Goal: Information Seeking & Learning: Compare options

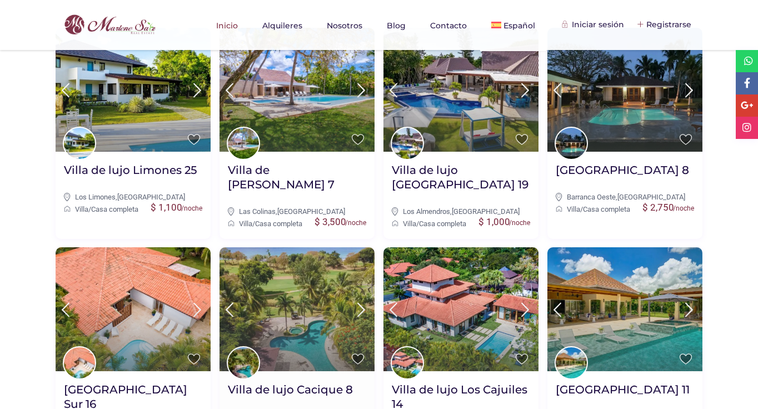
scroll to position [437, 0]
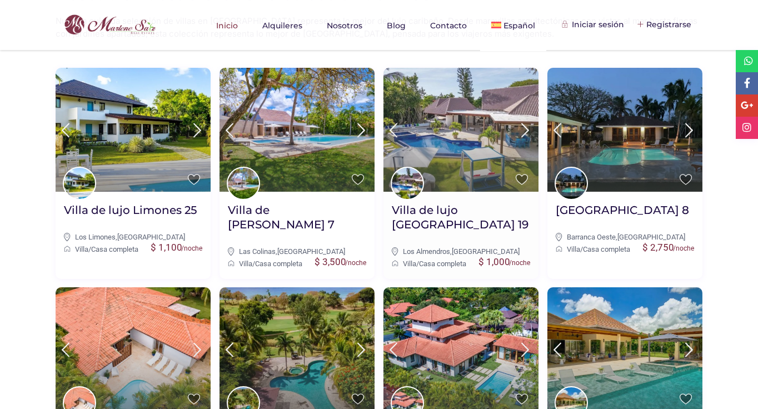
click at [475, 135] on img at bounding box center [461, 130] width 155 height 124
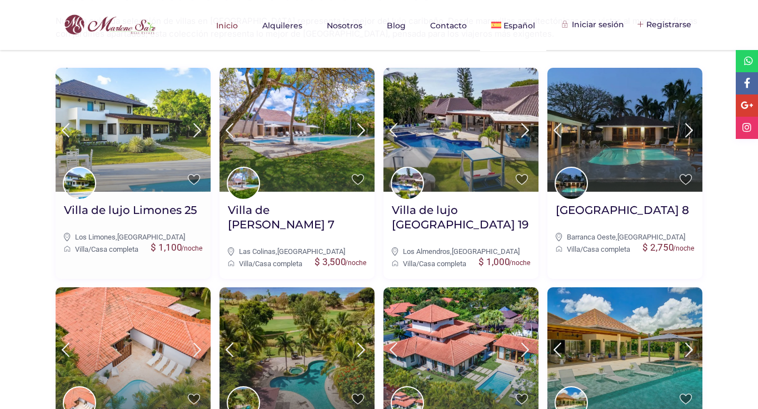
click at [200, 122] on icon at bounding box center [197, 130] width 23 height 21
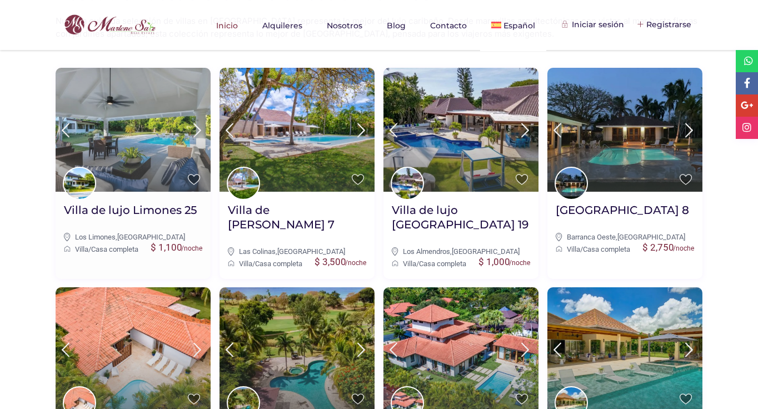
click at [200, 123] on icon at bounding box center [197, 130] width 23 height 21
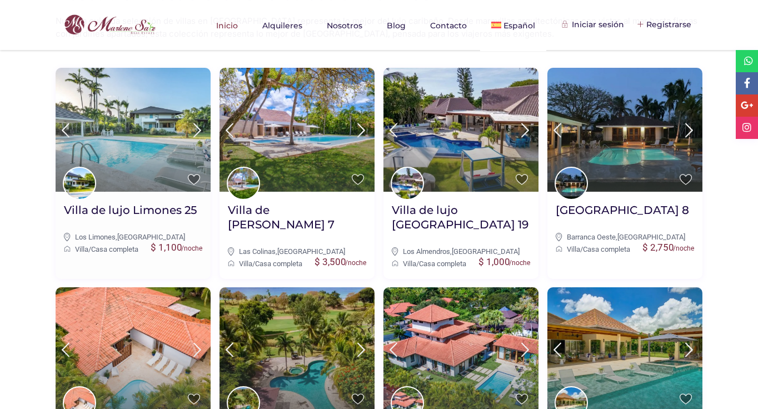
click at [200, 123] on icon at bounding box center [197, 130] width 23 height 21
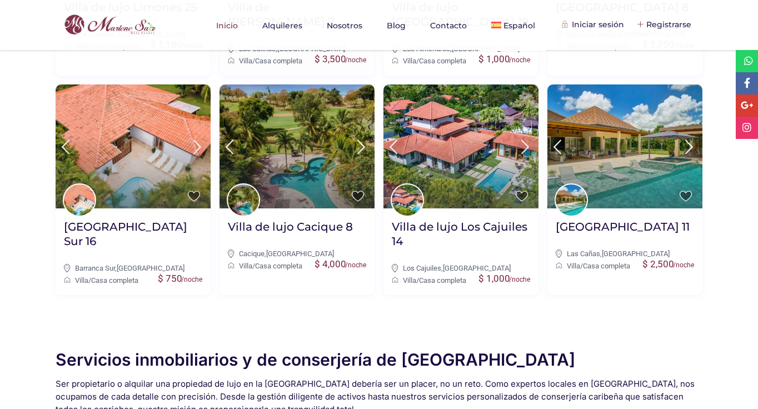
scroll to position [627, 0]
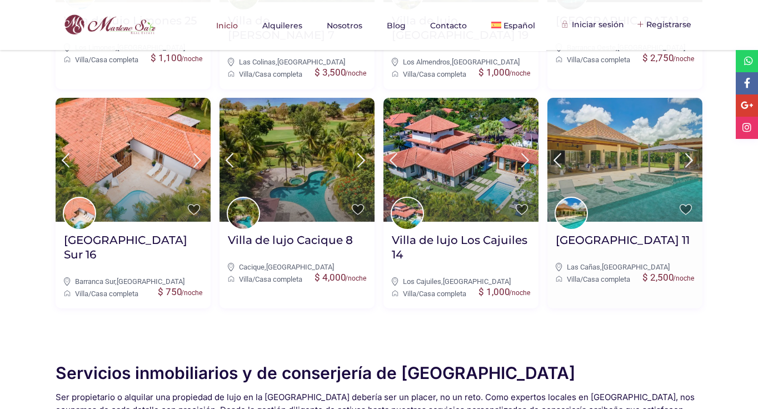
click at [683, 163] on icon at bounding box center [689, 160] width 23 height 21
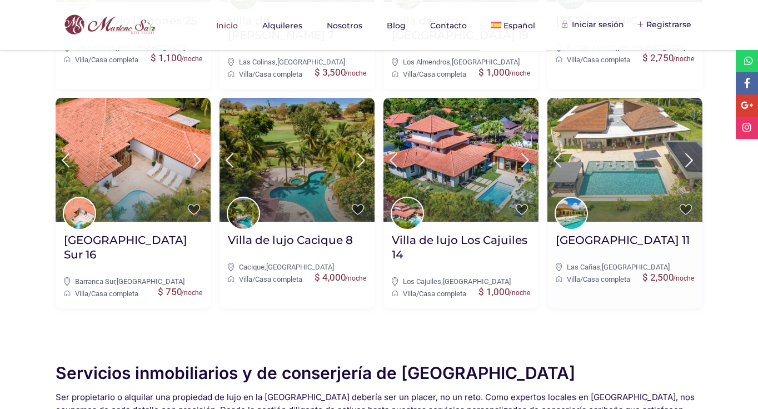
click at [683, 163] on icon at bounding box center [689, 160] width 23 height 21
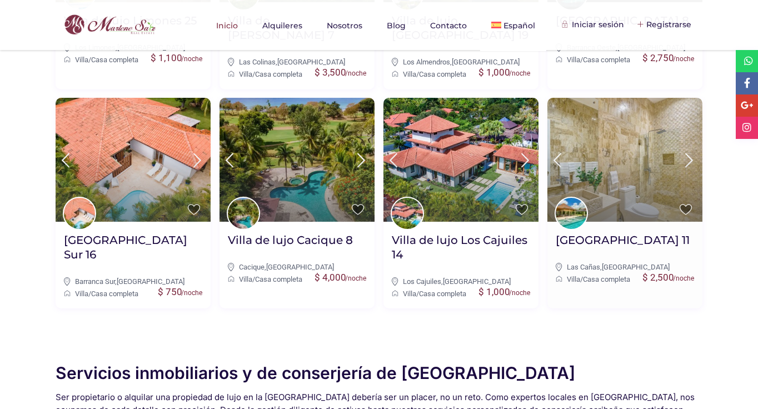
click at [683, 163] on icon at bounding box center [689, 160] width 23 height 21
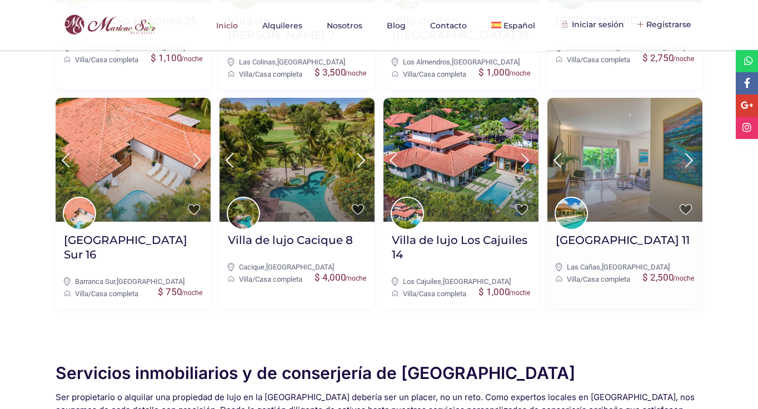
click at [683, 163] on icon at bounding box center [689, 160] width 23 height 21
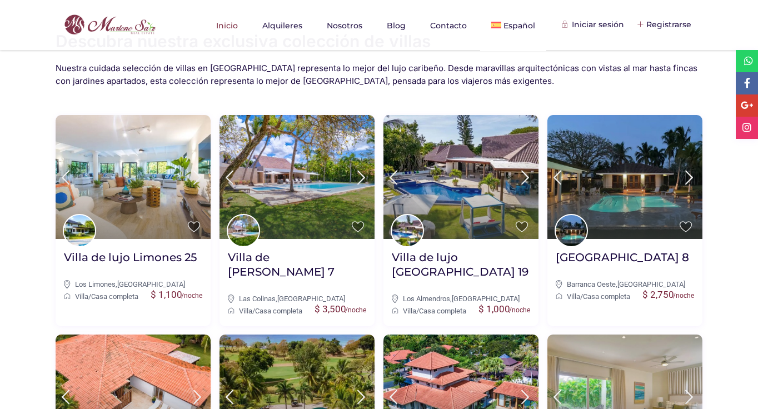
scroll to position [390, 0]
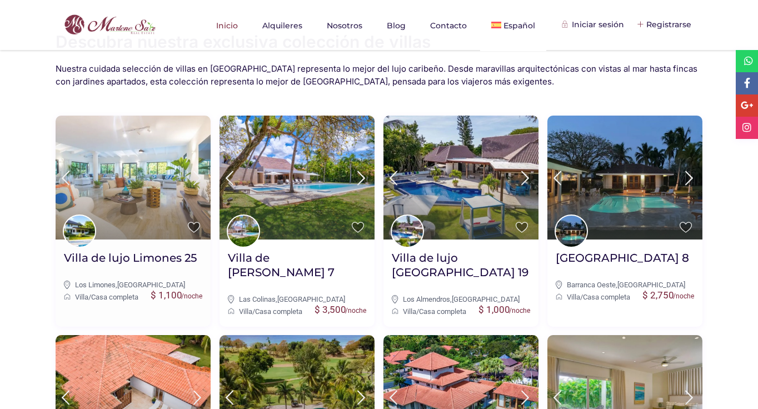
click at [149, 181] on img at bounding box center [133, 178] width 155 height 124
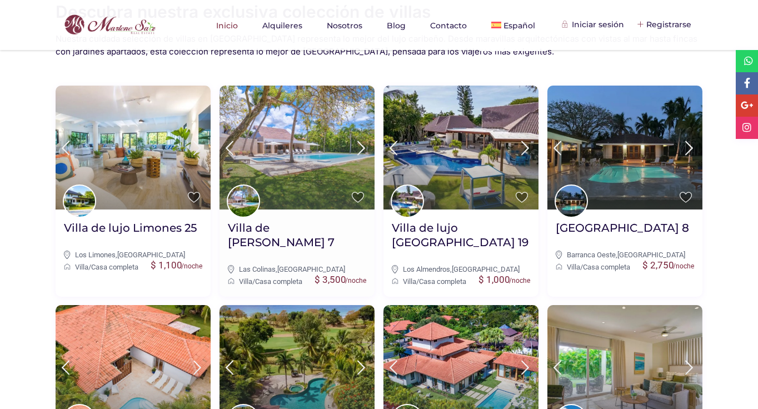
scroll to position [424, 0]
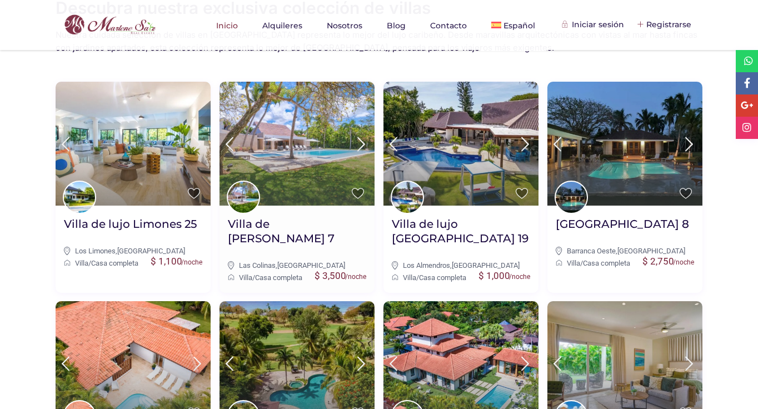
click at [345, 161] on img at bounding box center [297, 144] width 155 height 124
click at [313, 157] on img at bounding box center [297, 144] width 155 height 124
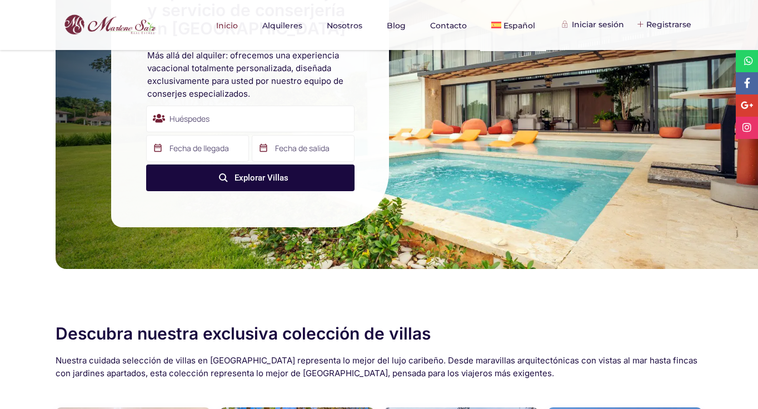
scroll to position [0, 0]
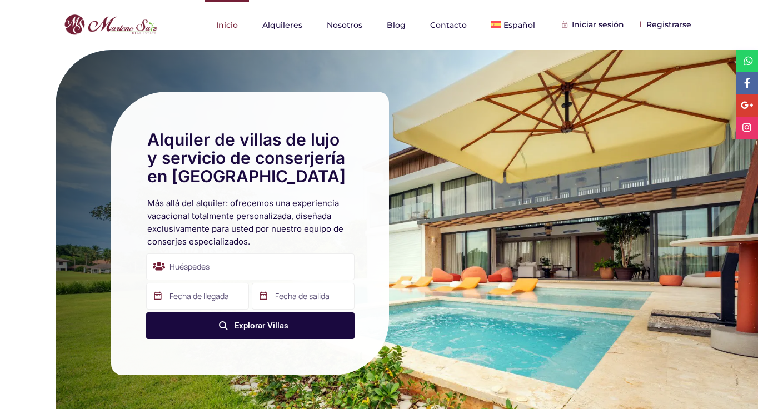
click at [225, 19] on link "Inicio" at bounding box center [227, 25] width 44 height 50
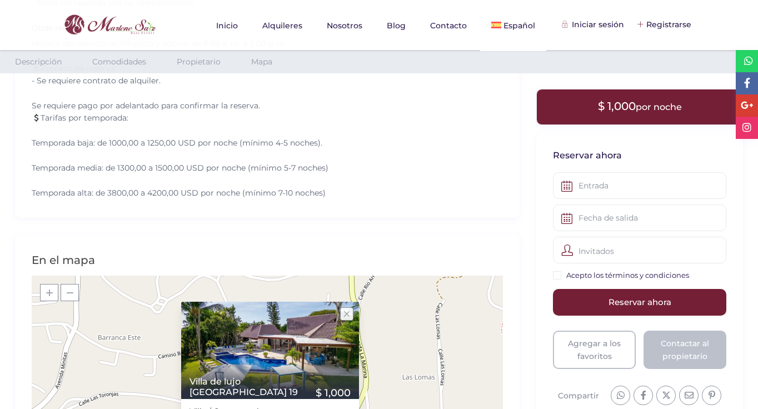
scroll to position [1017, 0]
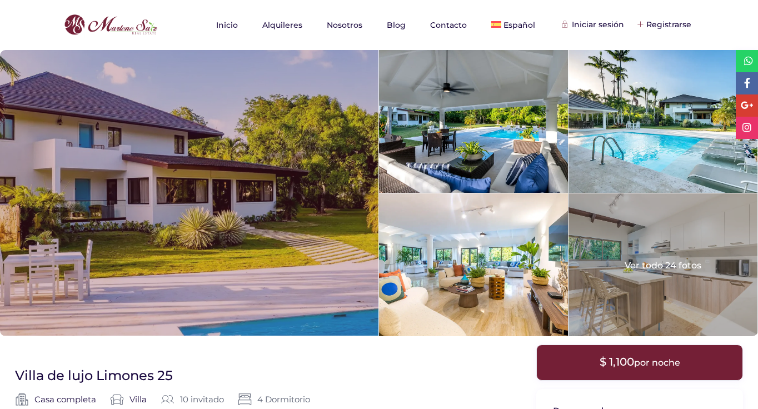
click at [208, 161] on div at bounding box center [189, 193] width 379 height 286
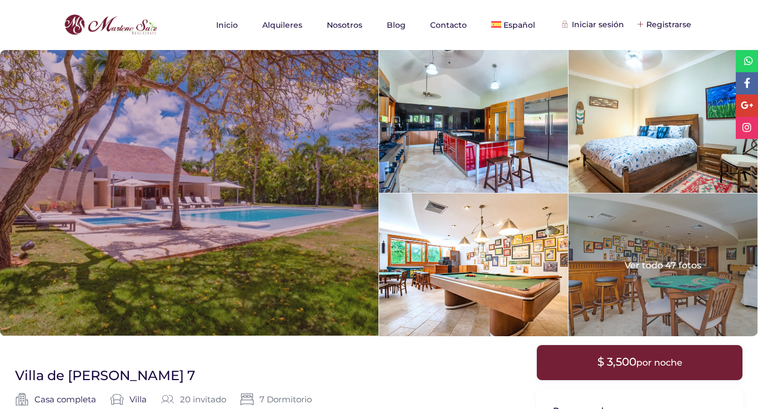
click at [307, 158] on div at bounding box center [189, 193] width 379 height 286
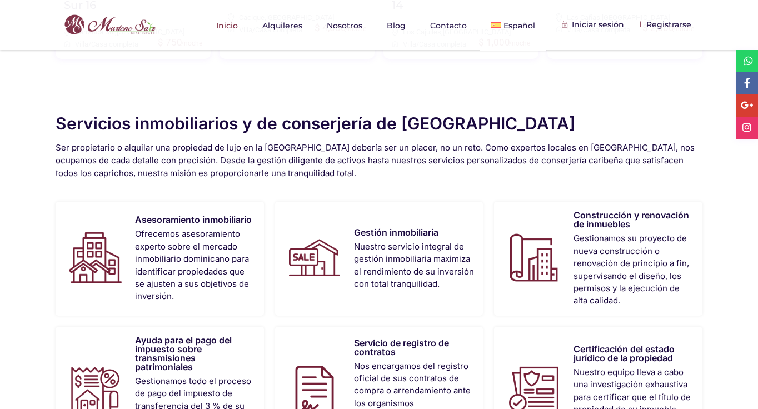
scroll to position [988, 0]
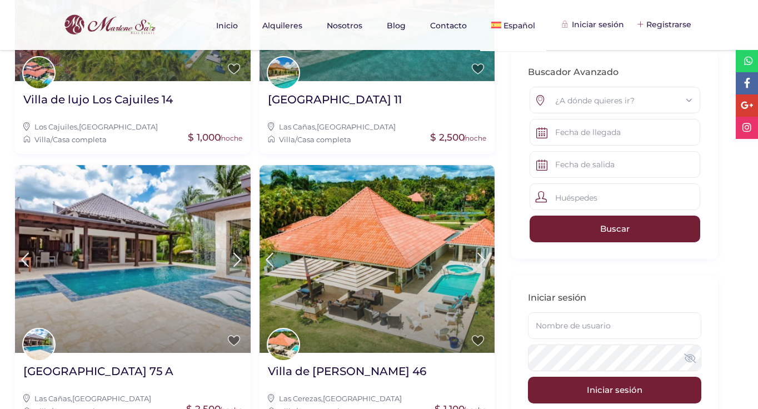
scroll to position [1103, 0]
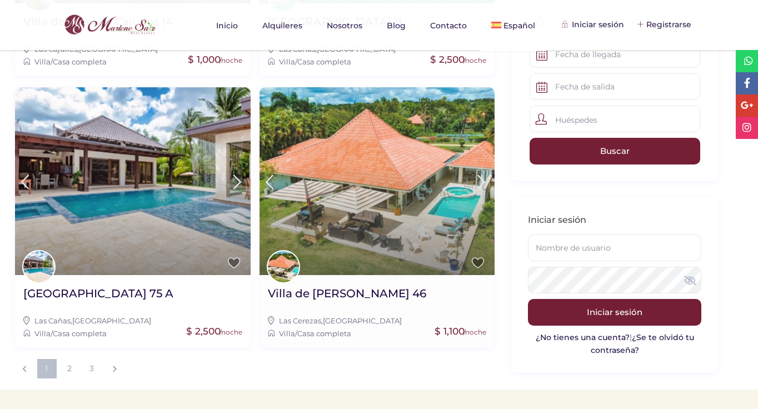
click at [410, 198] on img at bounding box center [378, 181] width 236 height 188
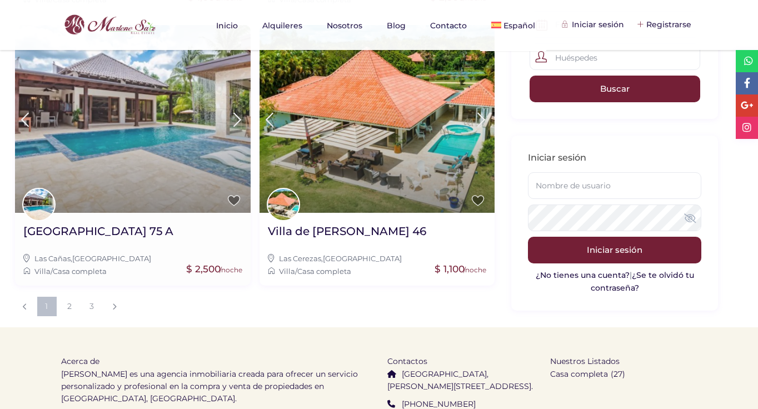
scroll to position [1166, 0]
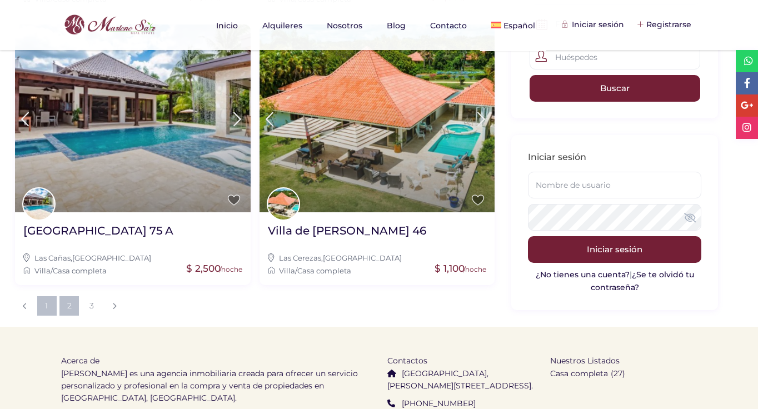
click at [70, 301] on link "2" at bounding box center [68, 305] width 19 height 19
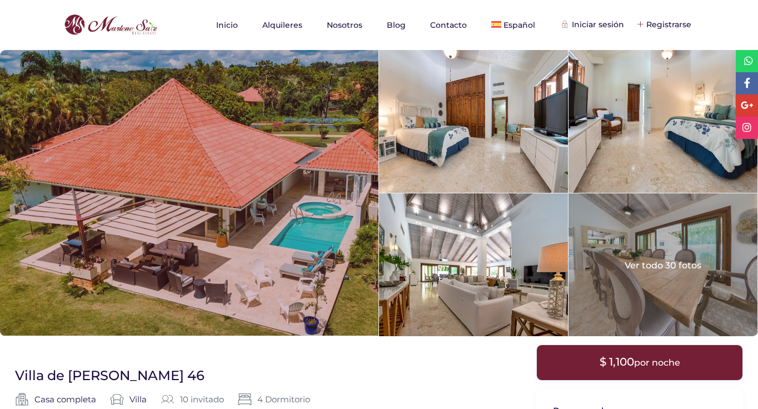
click at [230, 206] on div at bounding box center [189, 193] width 379 height 286
click at [245, 161] on div at bounding box center [189, 193] width 379 height 286
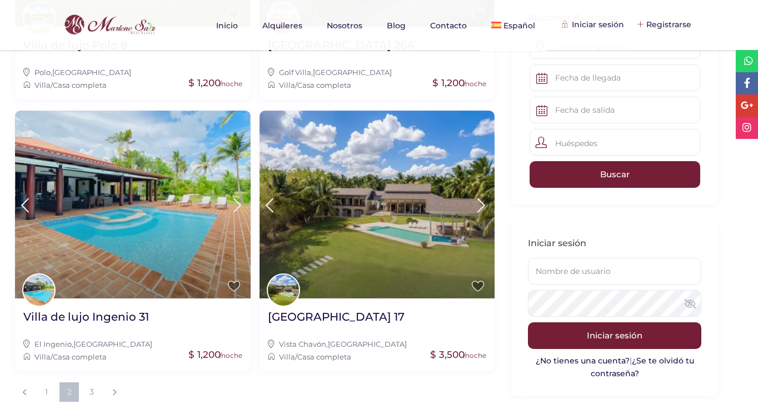
scroll to position [1081, 0]
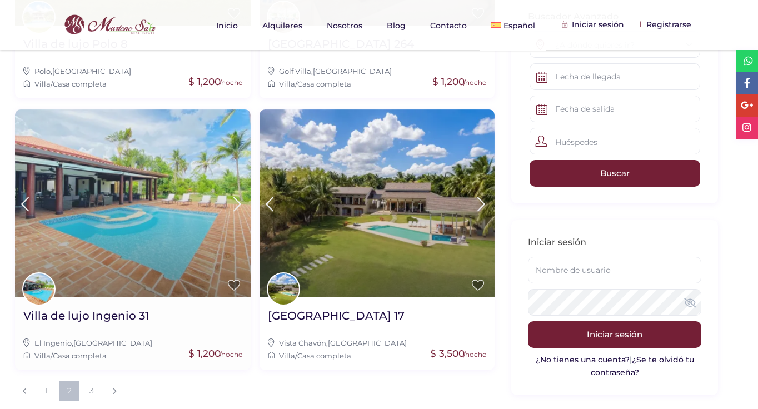
click at [126, 197] on img at bounding box center [133, 203] width 236 height 188
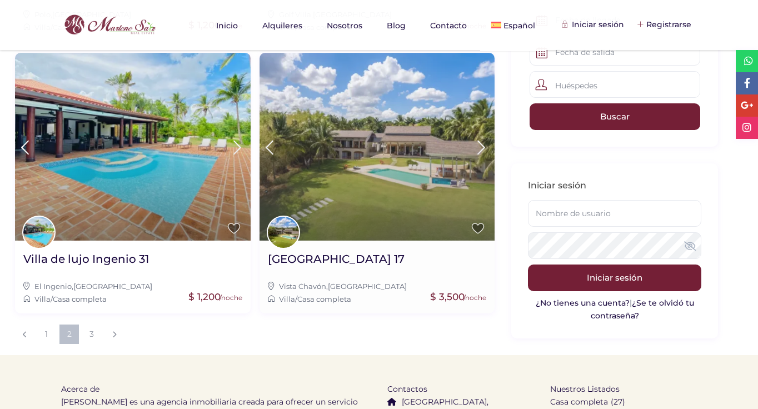
scroll to position [1165, 0]
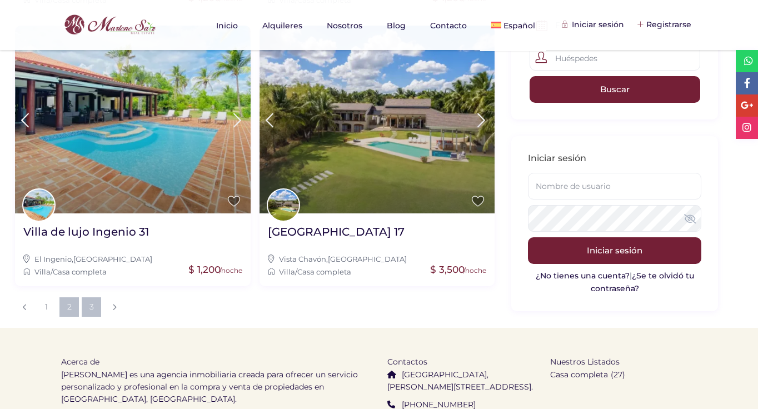
click at [93, 308] on link "3" at bounding box center [91, 306] width 19 height 19
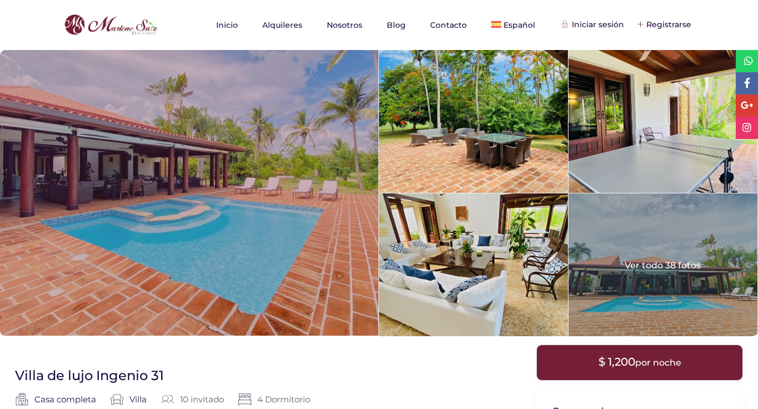
click at [145, 202] on div at bounding box center [189, 193] width 379 height 286
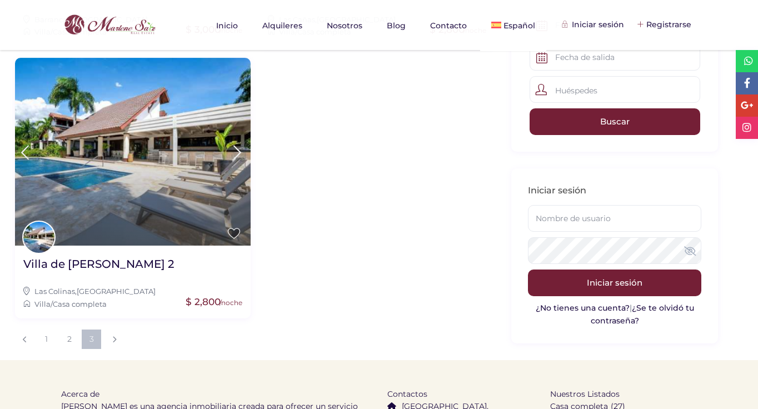
scroll to position [860, 0]
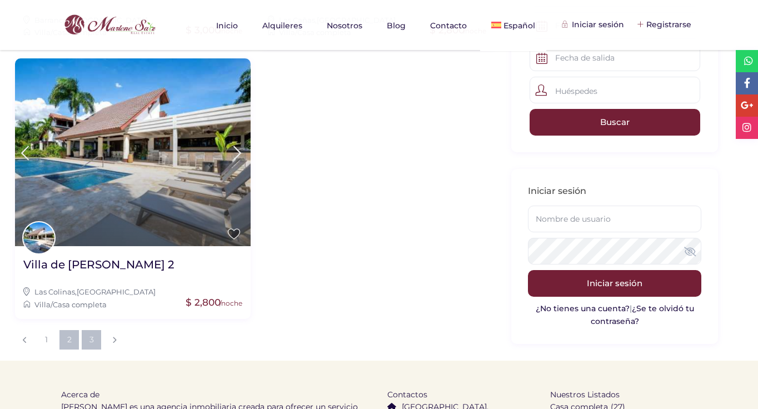
click at [68, 340] on link "2" at bounding box center [68, 339] width 19 height 19
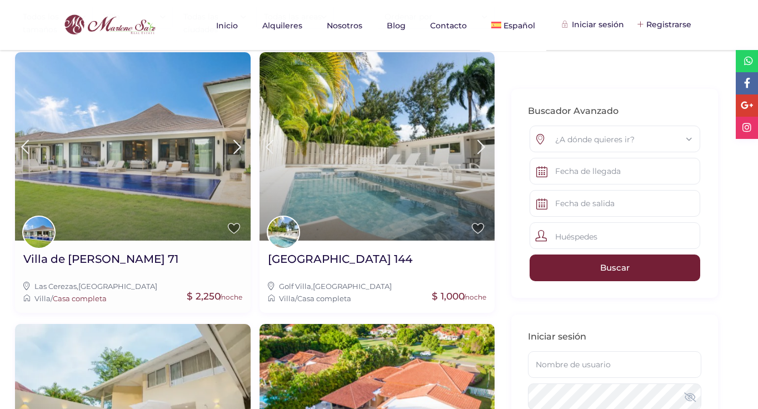
scroll to position [81, 0]
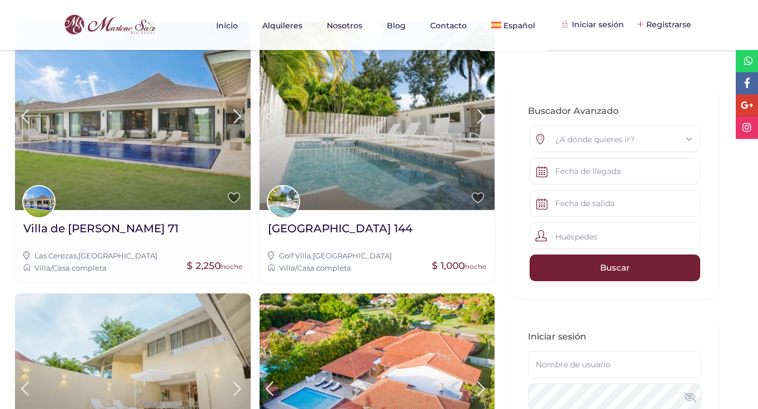
click at [98, 176] on img at bounding box center [133, 116] width 236 height 188
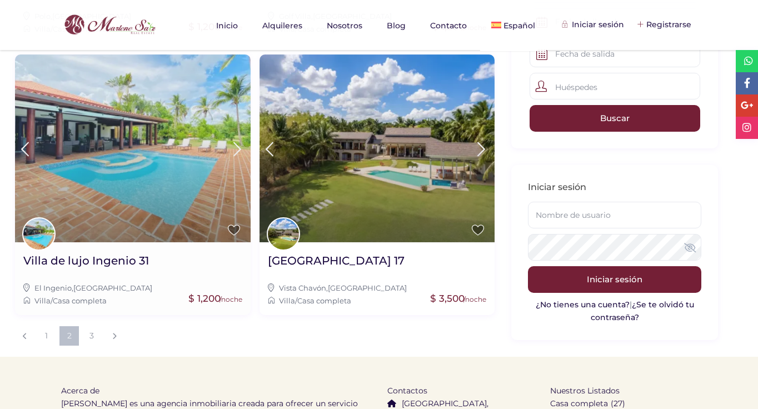
scroll to position [1259, 0]
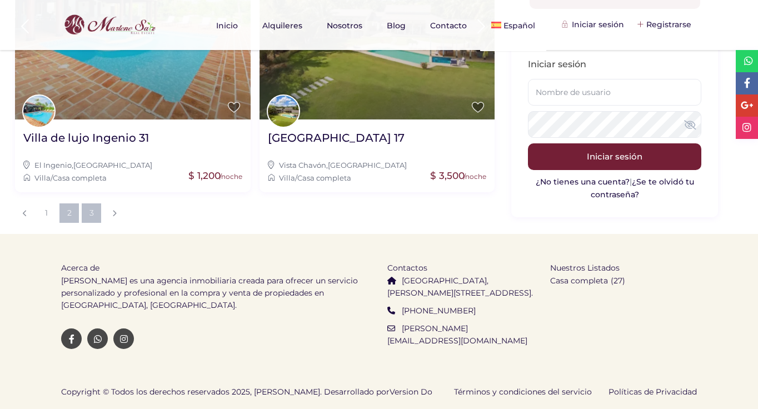
click at [88, 216] on link "3" at bounding box center [91, 212] width 19 height 19
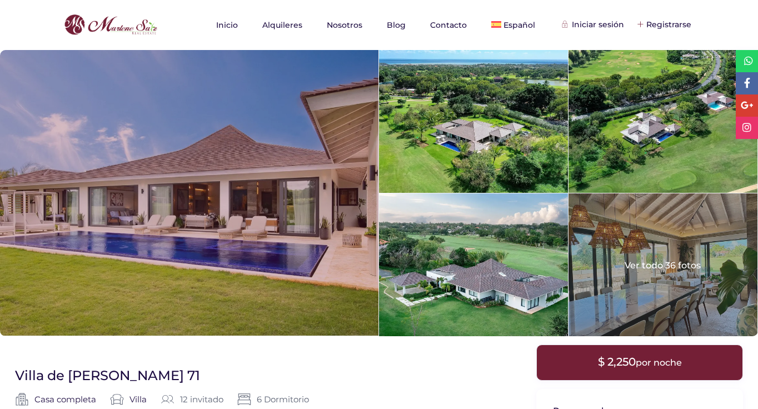
click at [129, 198] on div at bounding box center [189, 193] width 379 height 286
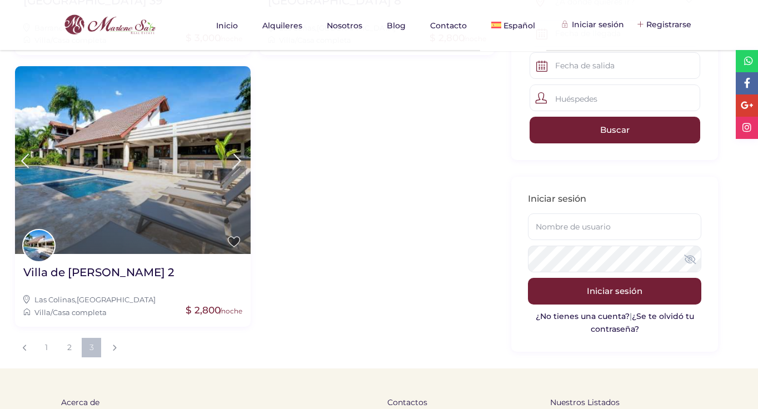
scroll to position [858, 0]
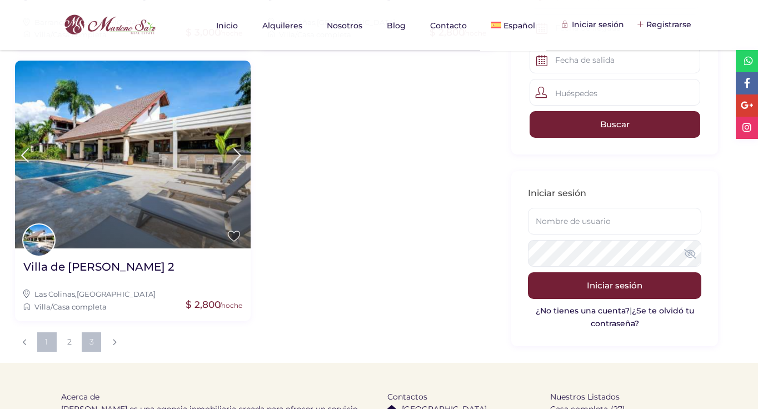
click at [47, 345] on link "1" at bounding box center [46, 341] width 19 height 19
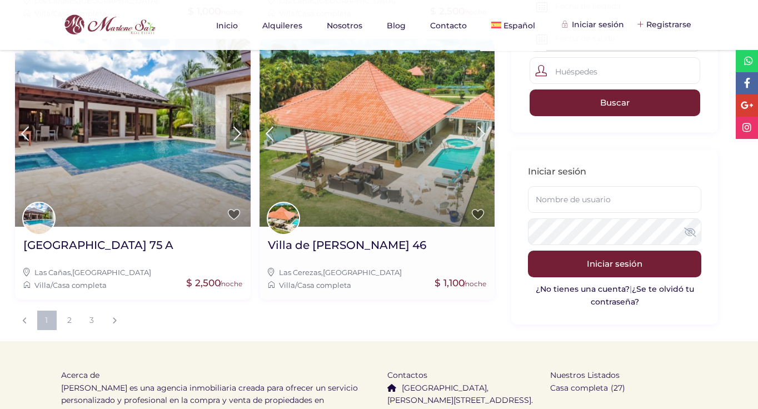
scroll to position [1146, 0]
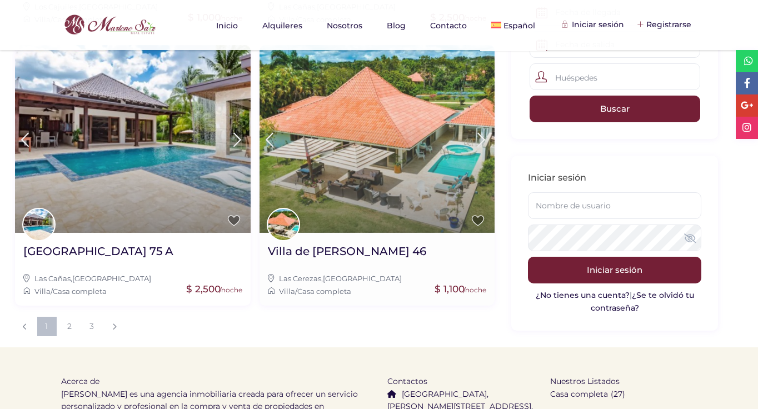
click at [349, 141] on img at bounding box center [378, 139] width 236 height 188
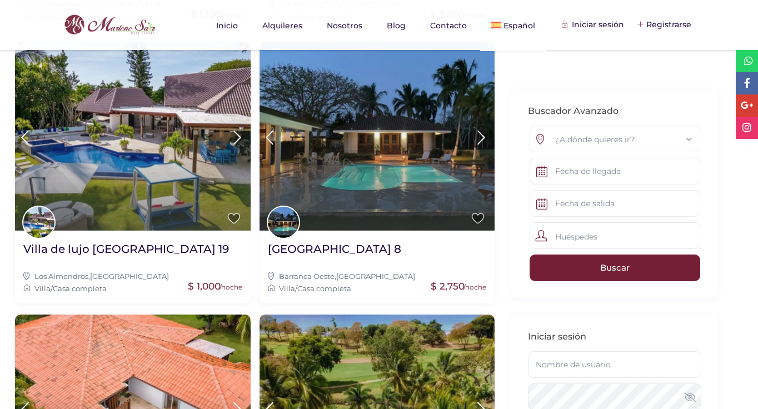
scroll to position [333, 0]
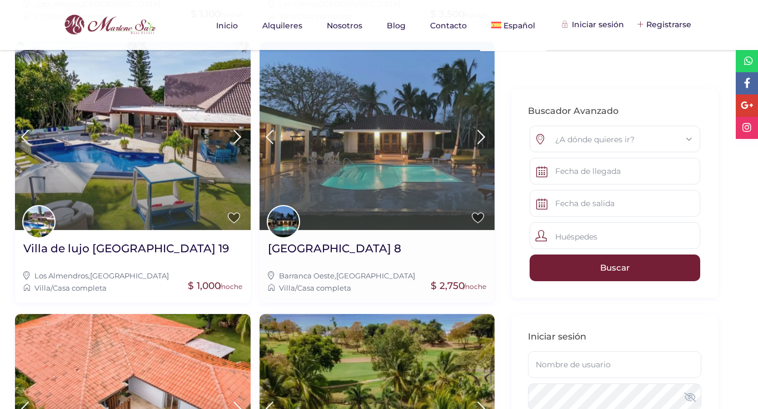
click at [333, 86] on img at bounding box center [378, 136] width 236 height 188
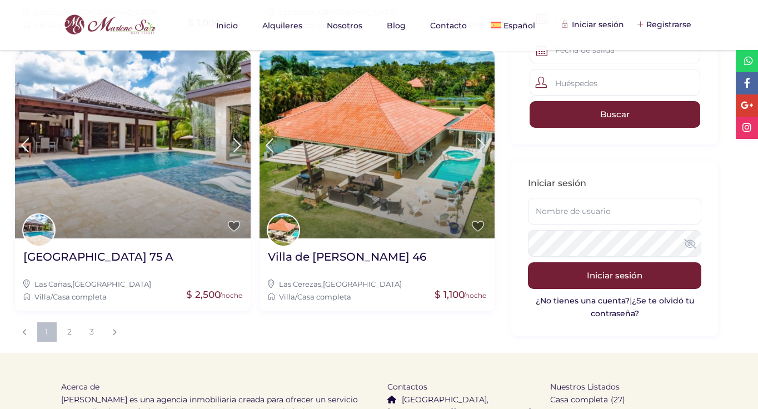
scroll to position [1154, 0]
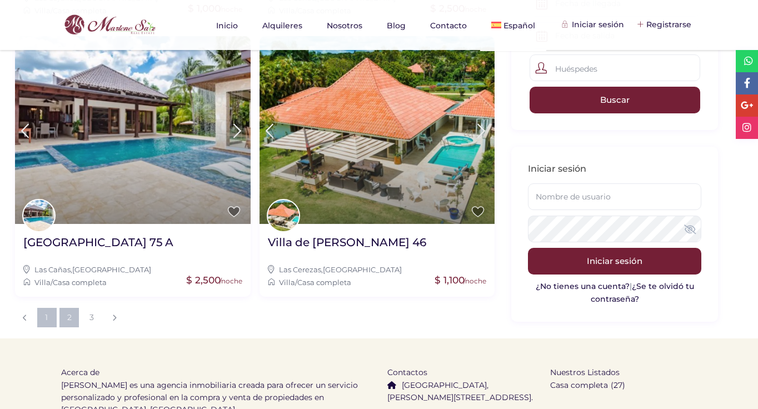
click at [73, 320] on link "2" at bounding box center [68, 317] width 19 height 19
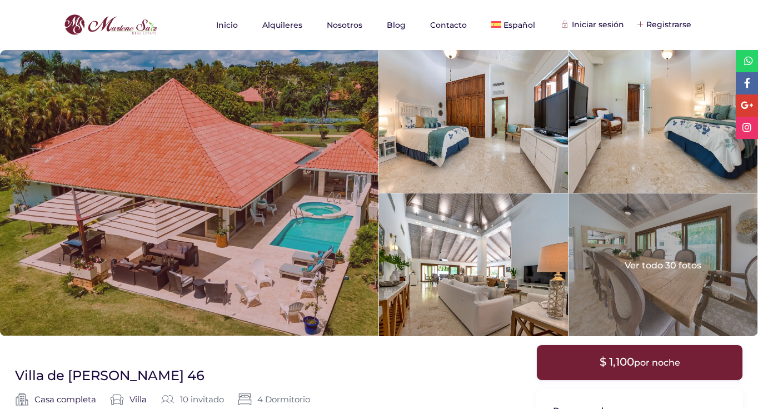
click at [257, 186] on div at bounding box center [189, 193] width 379 height 286
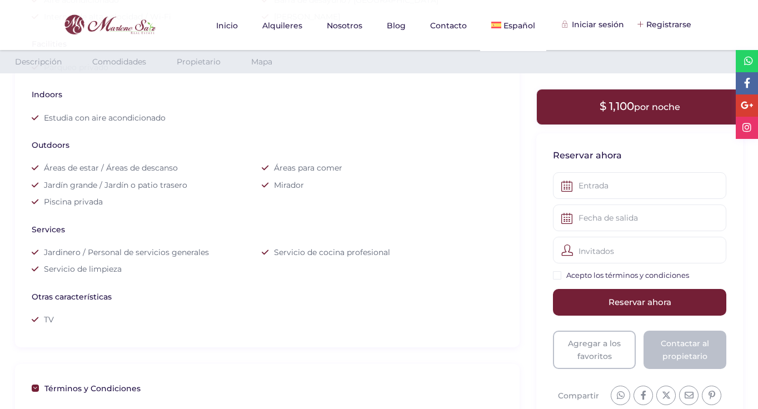
scroll to position [635, 0]
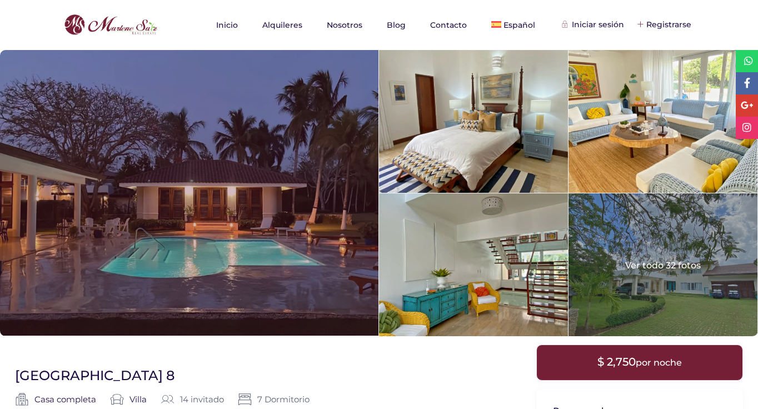
click at [187, 197] on div at bounding box center [189, 193] width 379 height 286
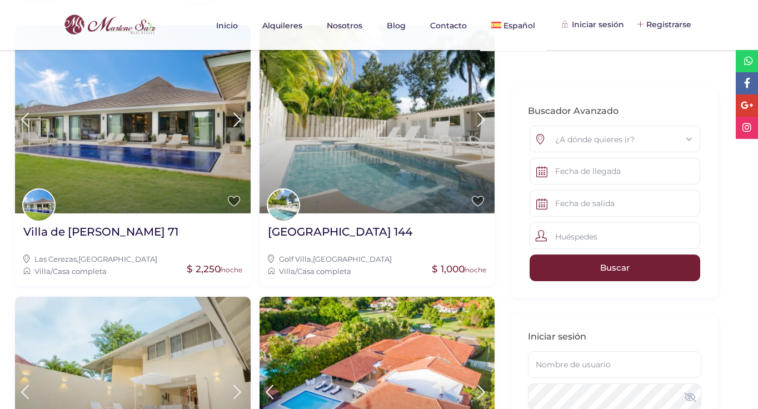
scroll to position [123, 0]
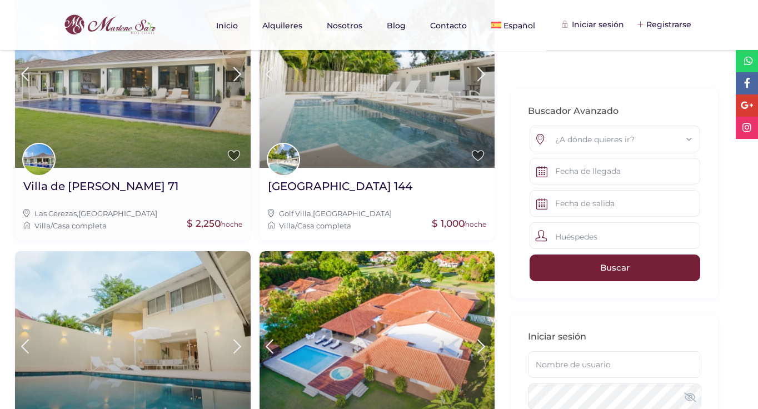
click at [171, 111] on img at bounding box center [133, 73] width 236 height 188
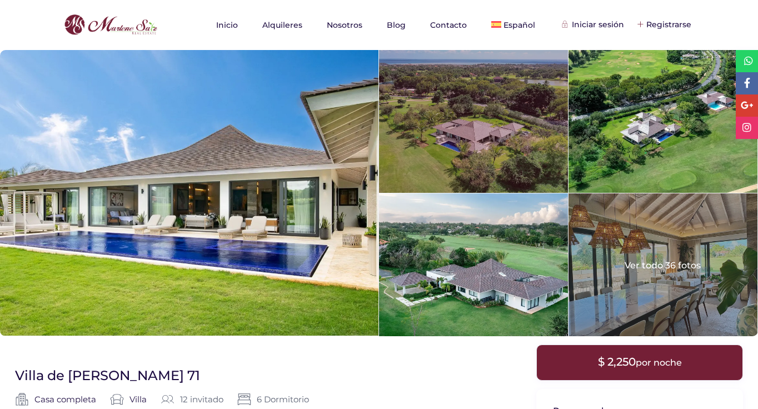
click at [465, 121] on div at bounding box center [473, 121] width 189 height 143
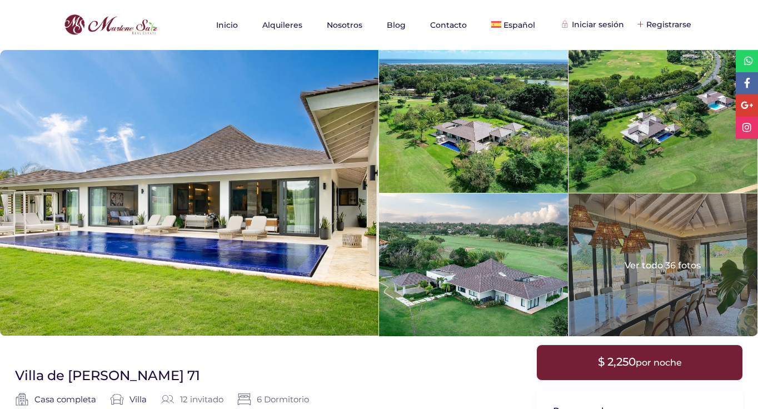
click at [113, 22] on img at bounding box center [110, 25] width 99 height 27
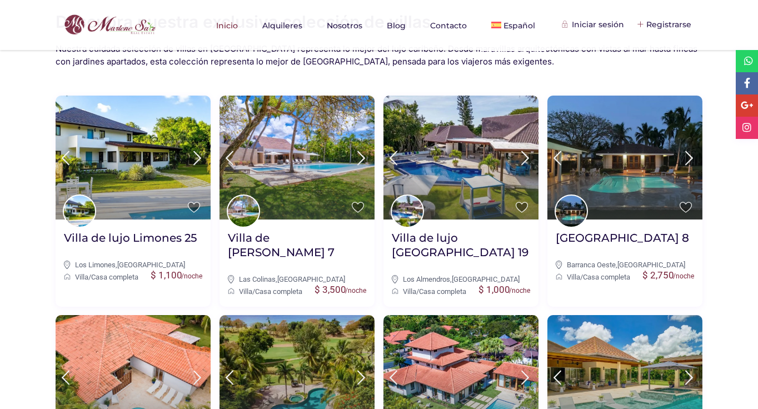
scroll to position [409, 0]
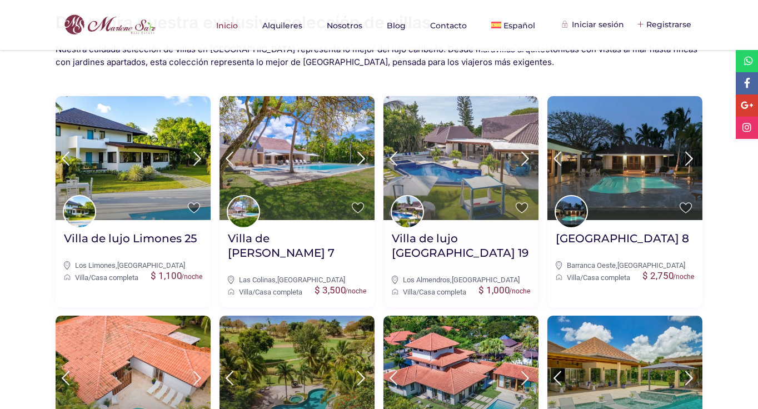
click at [443, 136] on img at bounding box center [461, 158] width 155 height 124
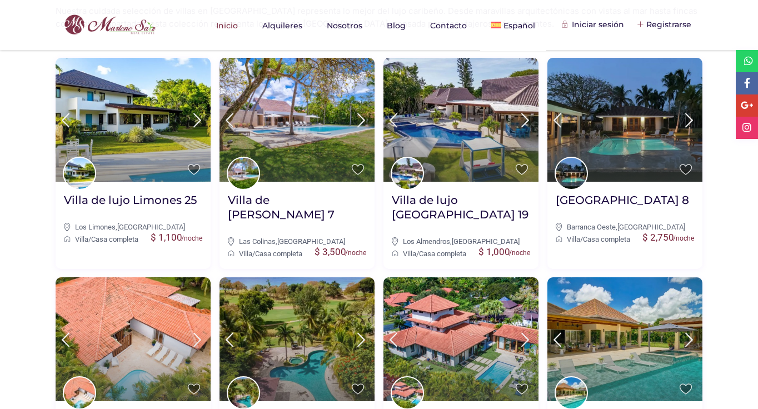
scroll to position [460, 0]
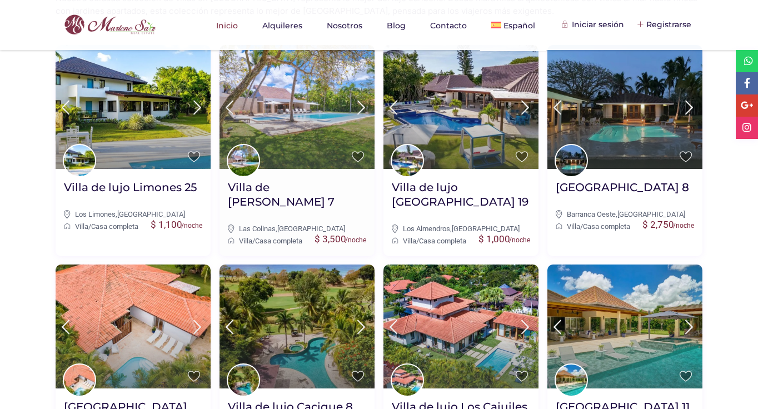
click at [301, 118] on img at bounding box center [297, 107] width 155 height 124
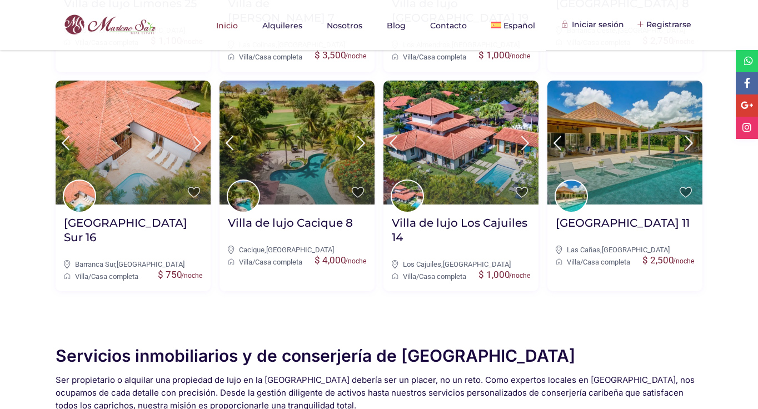
scroll to position [250, 0]
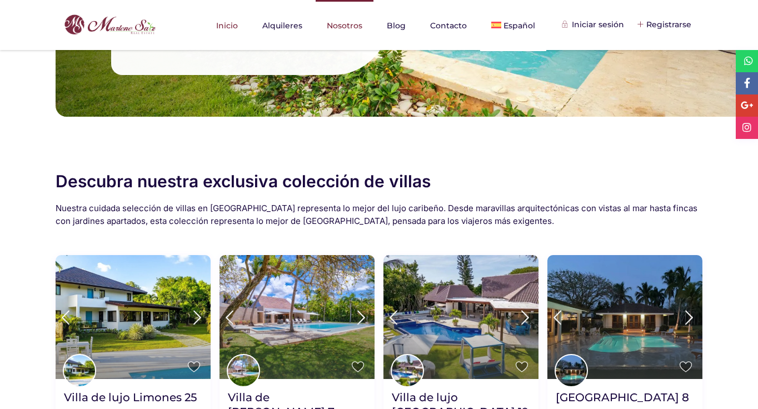
click at [362, 22] on link "Nosotros" at bounding box center [345, 25] width 58 height 51
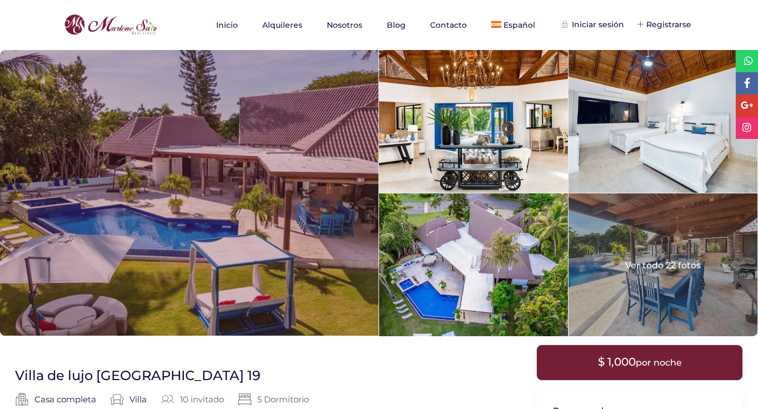
click at [278, 173] on div at bounding box center [189, 193] width 379 height 286
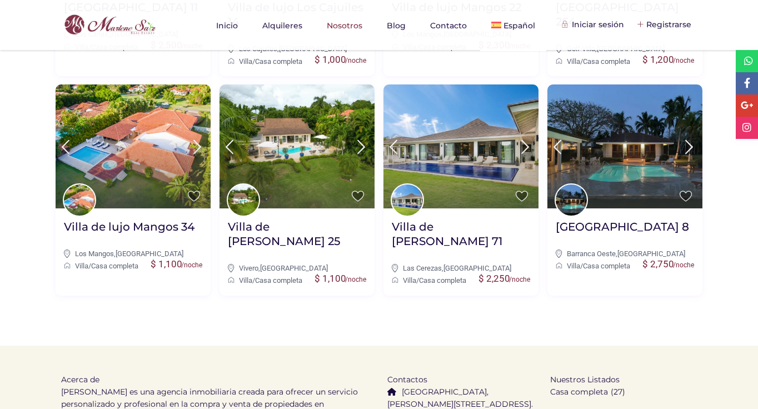
scroll to position [2128, 0]
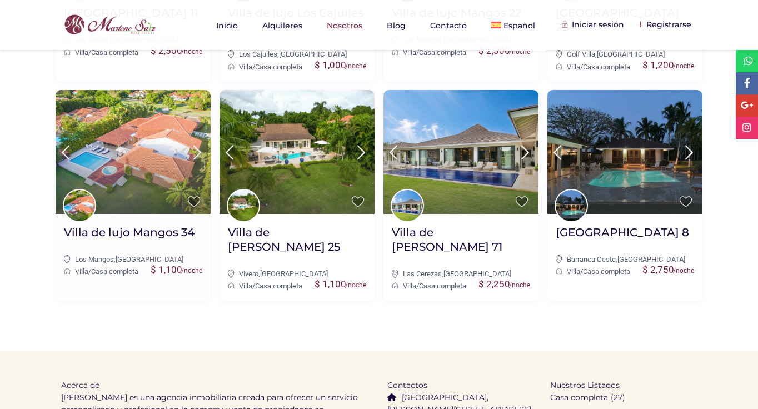
click at [138, 156] on img at bounding box center [133, 152] width 155 height 124
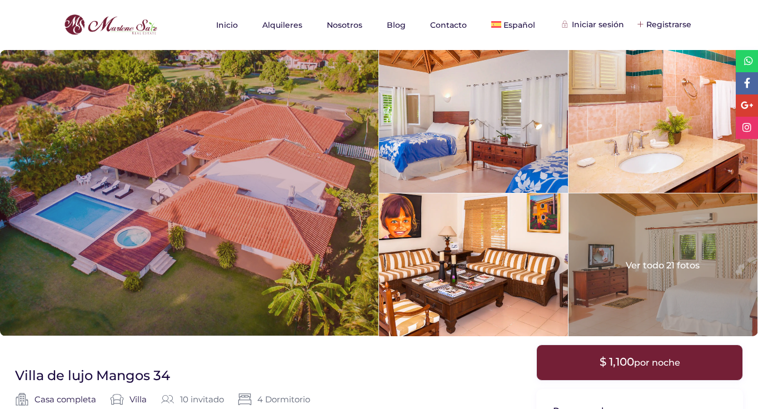
click at [152, 157] on div at bounding box center [189, 193] width 379 height 286
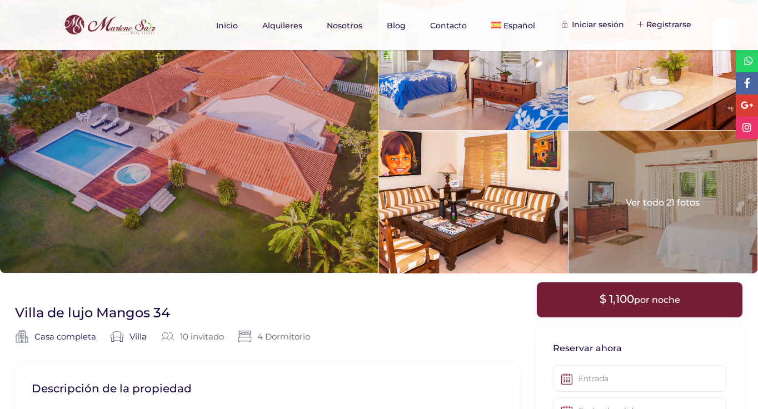
scroll to position [23, 0]
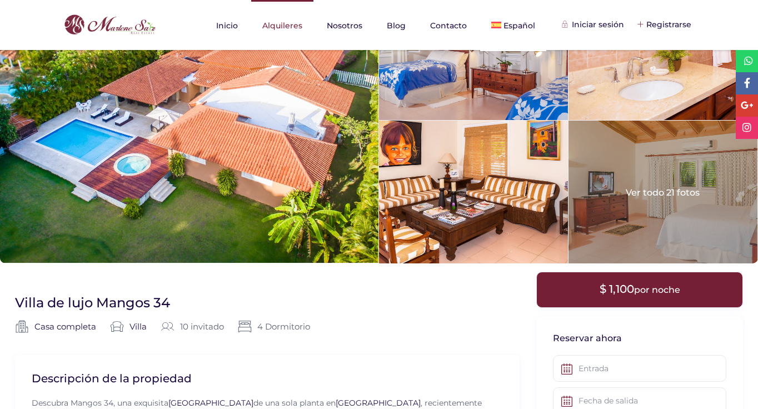
click at [280, 24] on link "Alquileres" at bounding box center [282, 25] width 62 height 51
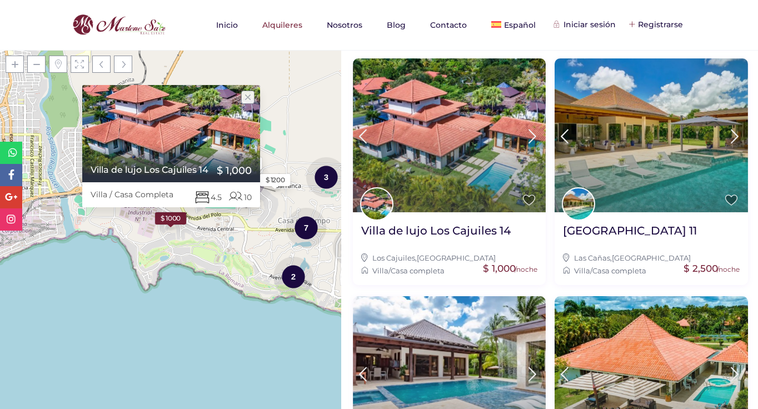
scroll to position [930, 0]
